Goal: Transaction & Acquisition: Purchase product/service

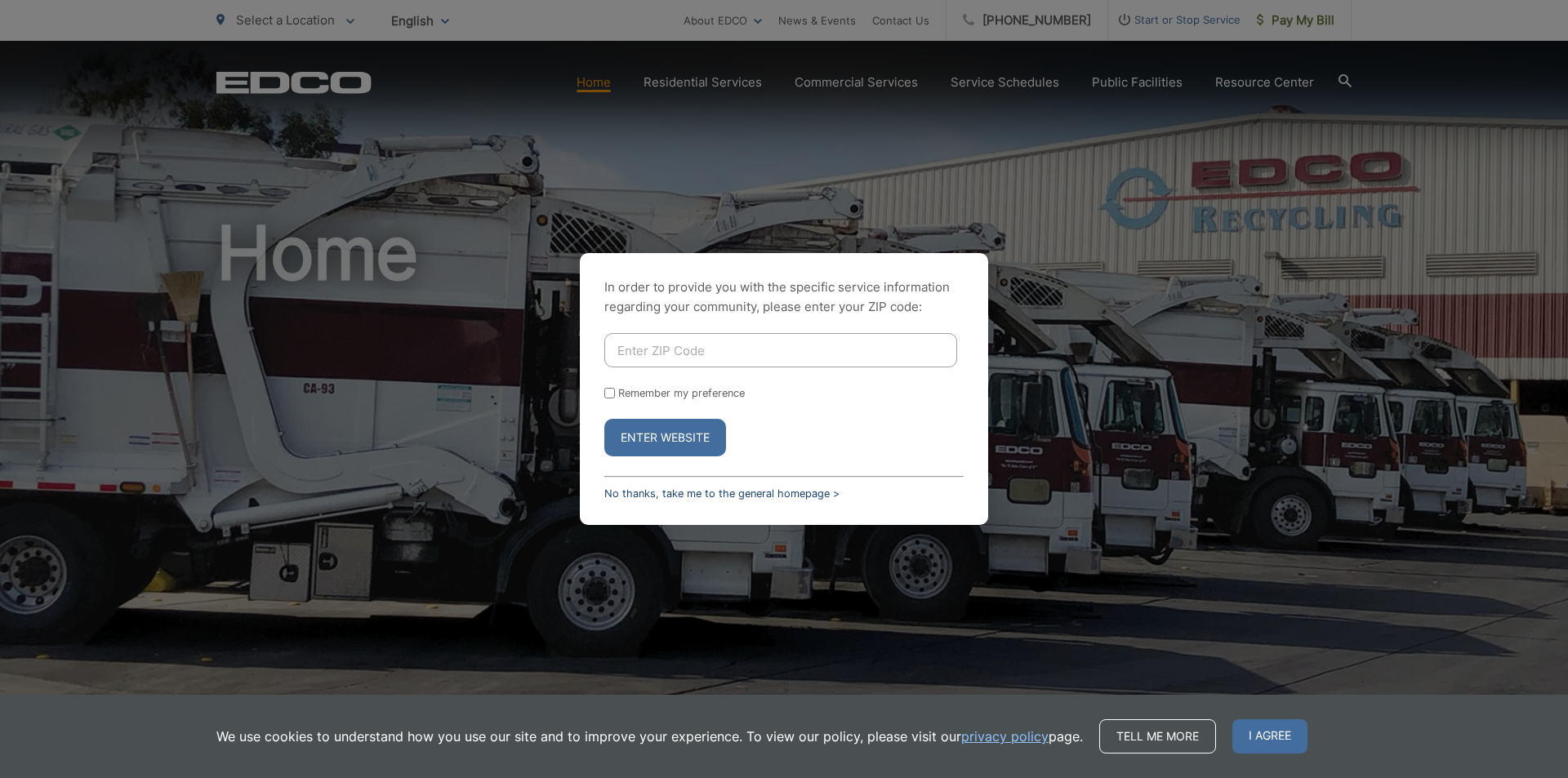
click at [630, 495] on link "No thanks, take me to the general homepage >" at bounding box center [722, 493] width 235 height 12
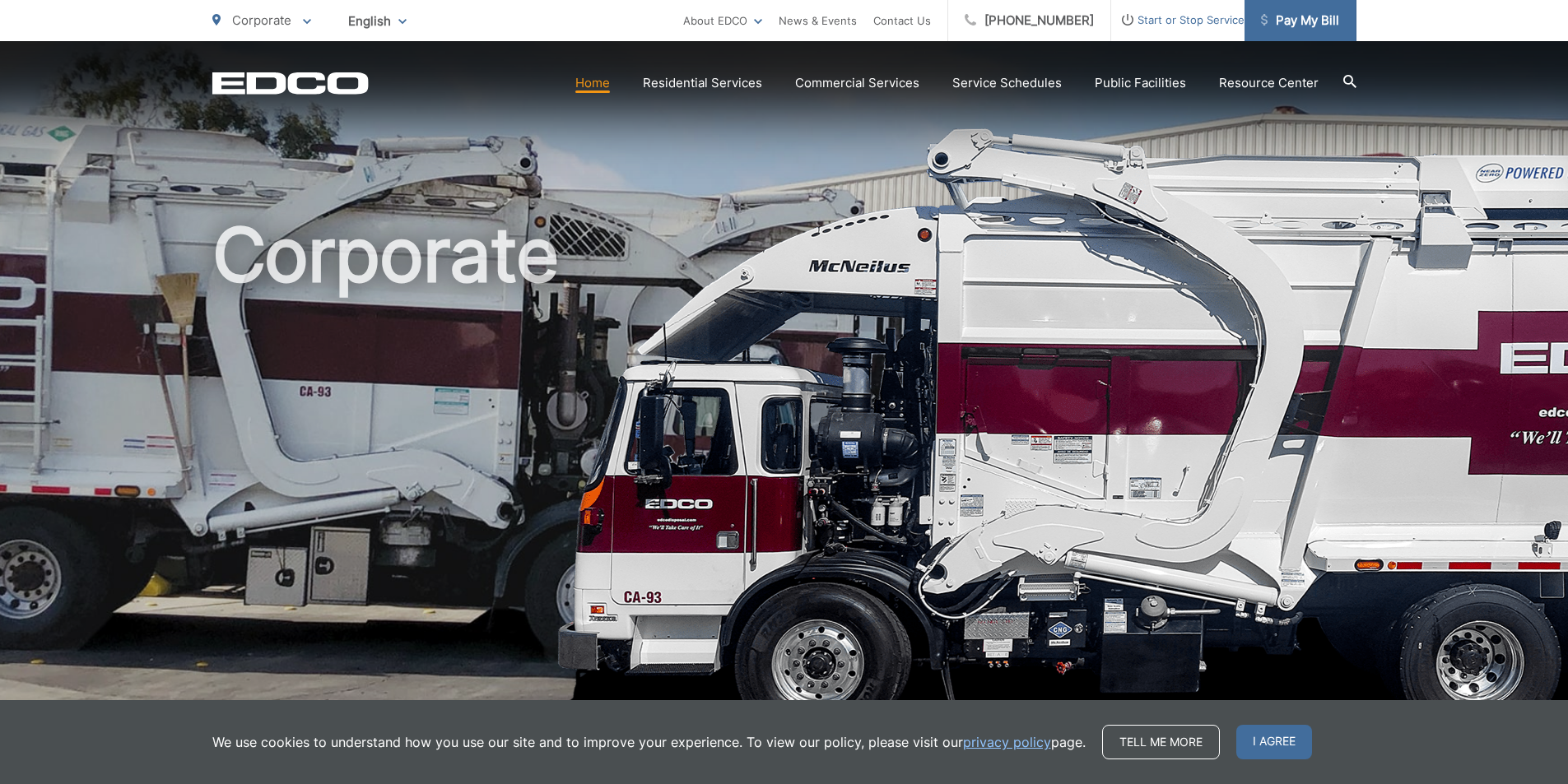
click at [1280, 26] on span "Pay My Bill" at bounding box center [1300, 20] width 78 height 20
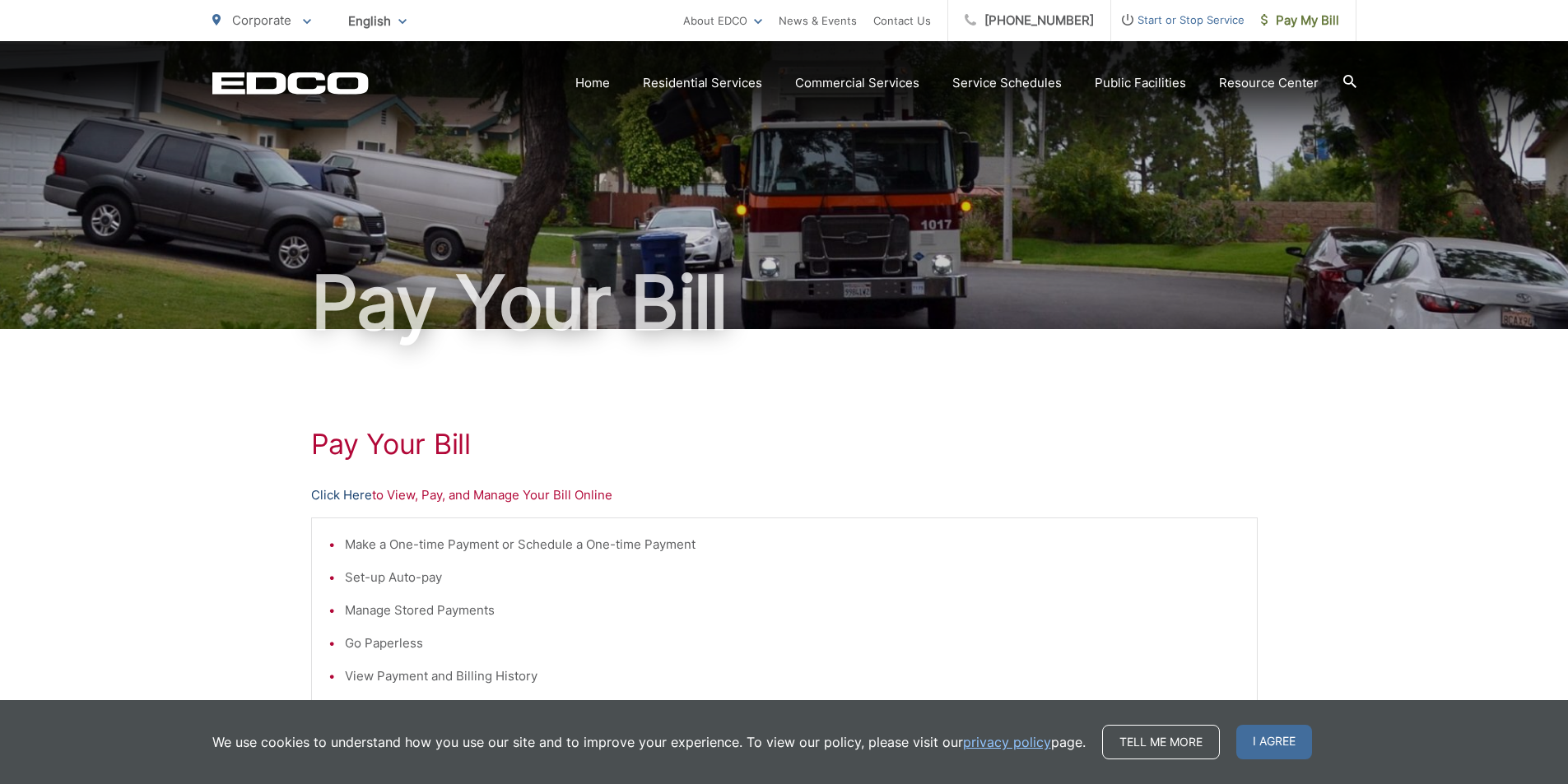
click at [326, 489] on link "Click Here" at bounding box center [342, 495] width 61 height 20
